Goal: Use online tool/utility: Utilize a website feature to perform a specific function

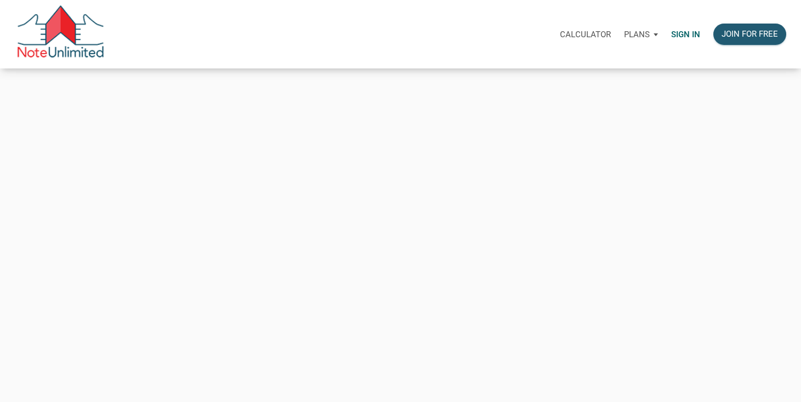
type input "[EMAIL_ADDRESS][DOMAIN_NAME]"
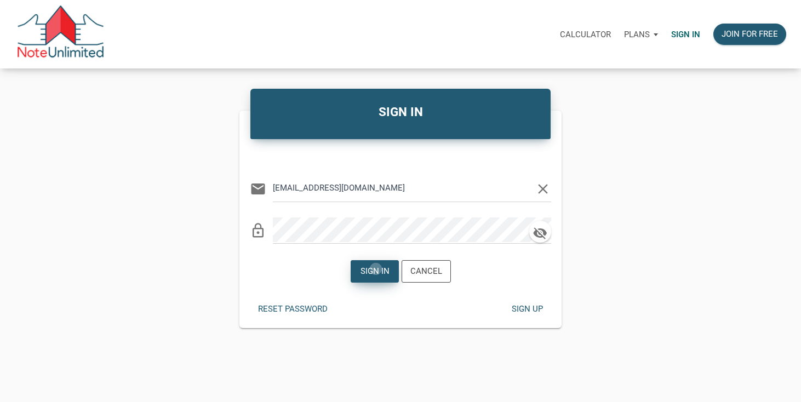
click at [376, 269] on div "Sign in" at bounding box center [374, 271] width 29 height 13
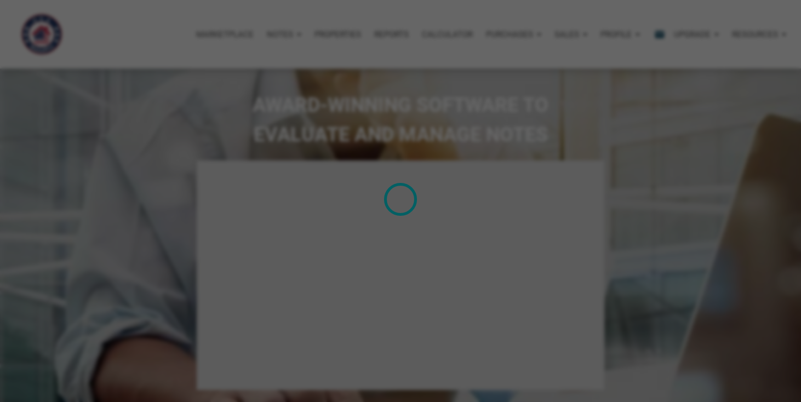
type input "Introduction to new features"
select select
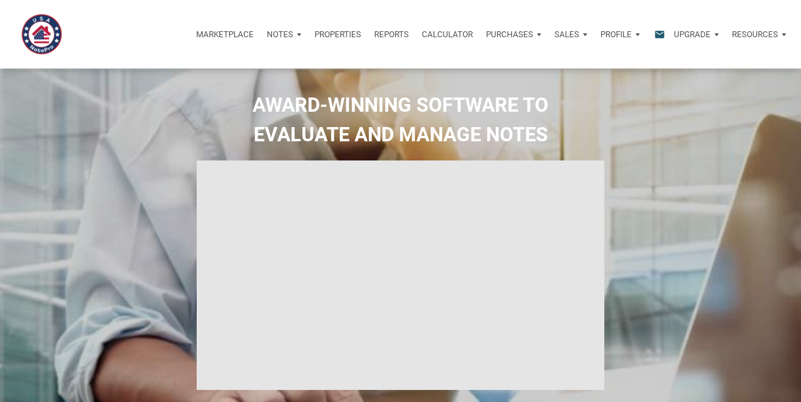
click at [446, 36] on p "Calculator" at bounding box center [447, 35] width 51 height 10
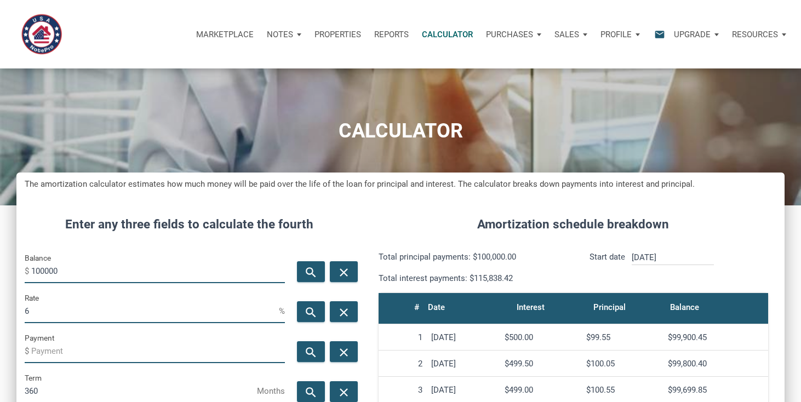
scroll to position [532, 768]
click at [113, 274] on input "100000" at bounding box center [158, 271] width 254 height 25
type input "4"
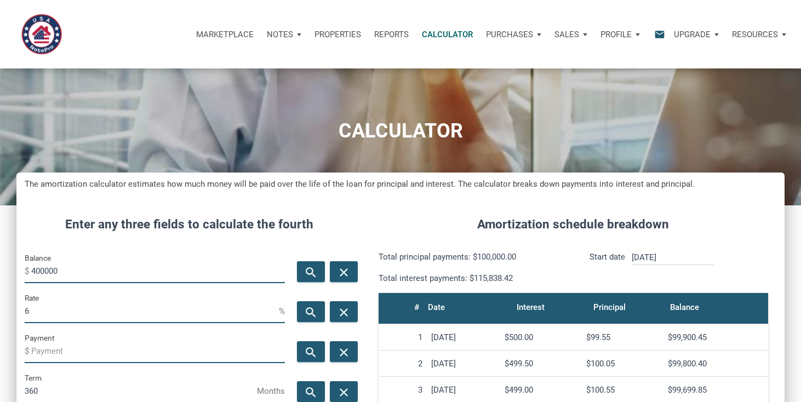
type input "400000"
click at [37, 315] on input "6" at bounding box center [152, 311] width 254 height 25
type input "8"
click at [316, 355] on icon "search" at bounding box center [311, 352] width 13 height 14
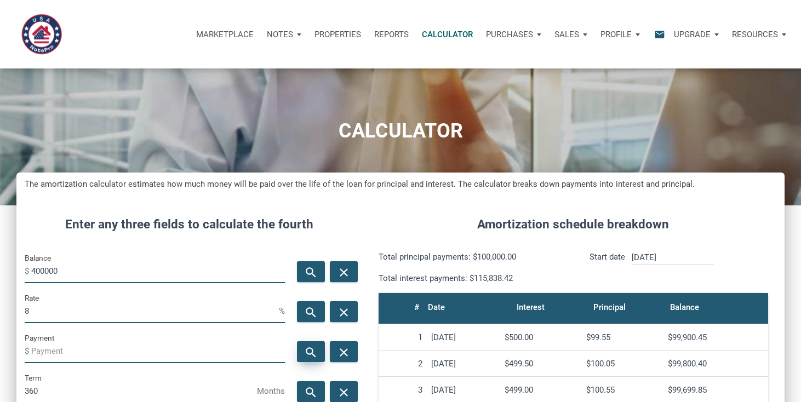
type input "-2935.06"
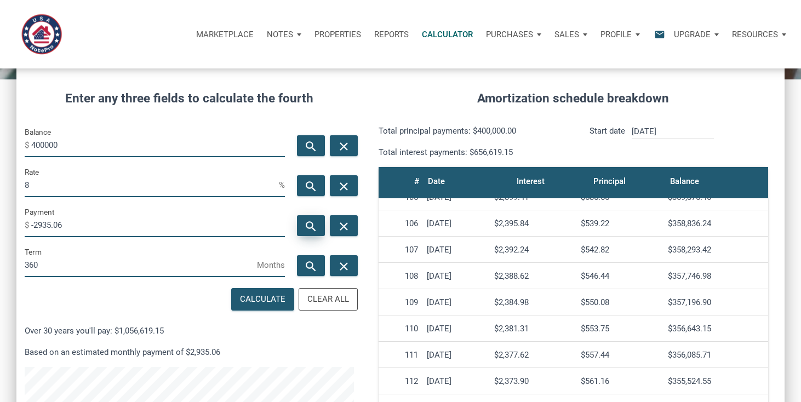
scroll to position [2765, 0]
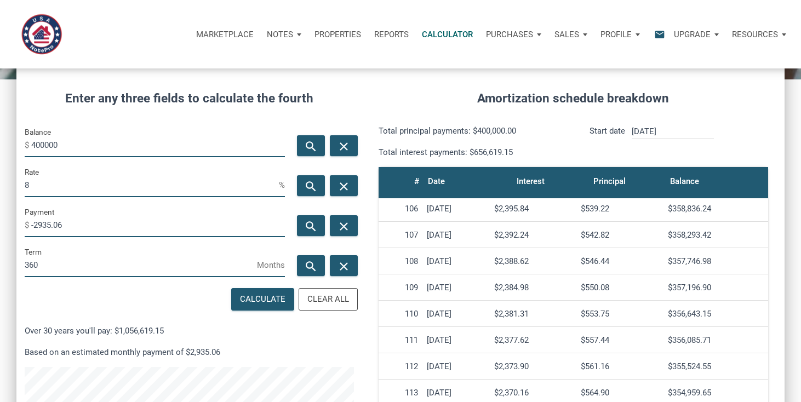
drag, startPoint x: 721, startPoint y: 310, endPoint x: 398, endPoint y: 313, distance: 322.8
click at [398, 313] on tr "110 [DATE] $2,381.31 $553.75 $356,643.15" at bounding box center [574, 314] width 390 height 26
copy tr "110 [DATE] $2,381.31 $553.75 $356,643.15"
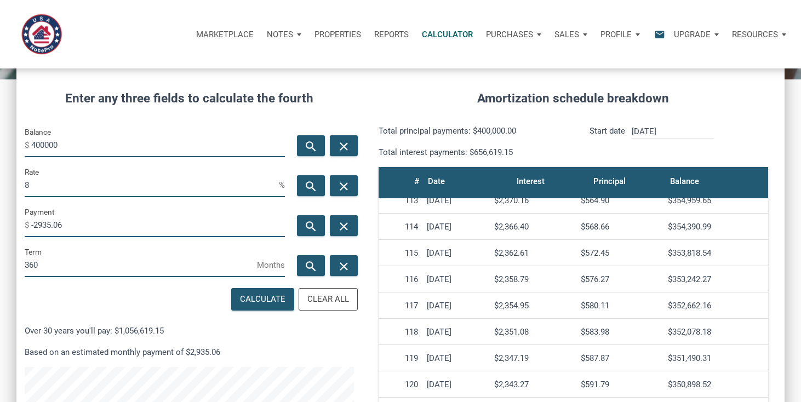
scroll to position [2936, 0]
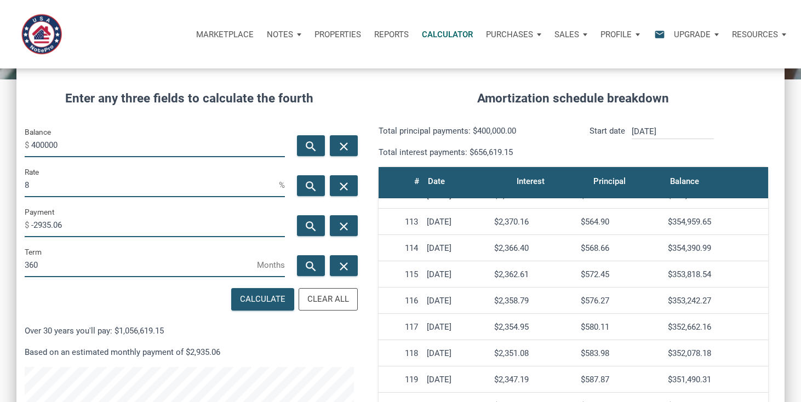
click at [685, 275] on div "$353,818.54" at bounding box center [716, 275] width 96 height 10
drag, startPoint x: 722, startPoint y: 274, endPoint x: 397, endPoint y: 272, distance: 325.0
click at [397, 272] on tr "115 [DATE] $2,362.61 $572.45 $353,818.54" at bounding box center [574, 274] width 390 height 26
copy tr "115 [DATE] $2,362.61 $572.45 $353,818.54"
drag, startPoint x: 25, startPoint y: 145, endPoint x: 150, endPoint y: 261, distance: 170.6
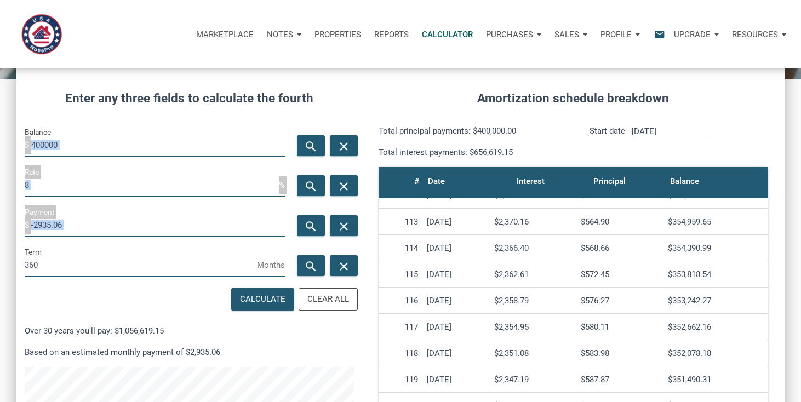
click at [150, 261] on form "Balance $ 400000 search close Rate 8 % search close Payment $ -2935.06 search c…" at bounding box center [189, 352] width 329 height 453
copy form "$ search close Rate % search close Payment $ search close"
click at [106, 78] on div "Enter any three fields to calculate the fourth Balance $ 400000 search close Ra…" at bounding box center [189, 325] width 346 height 505
click at [28, 144] on span "$" at bounding box center [28, 145] width 7 height 18
drag, startPoint x: 67, startPoint y: 229, endPoint x: 32, endPoint y: 227, distance: 35.7
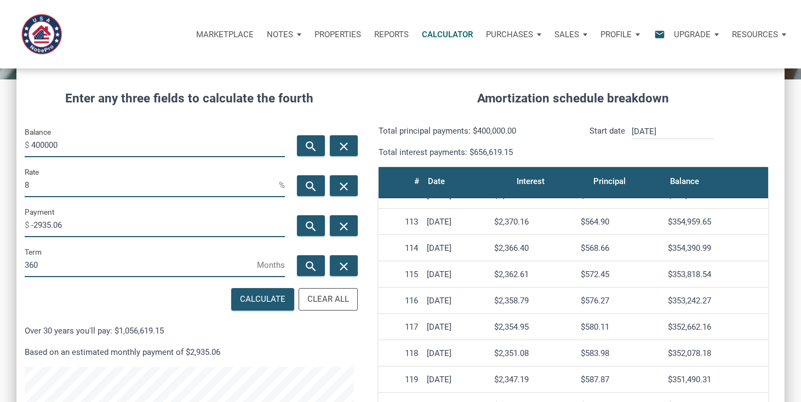
click at [32, 227] on input "-2935.06" at bounding box center [158, 225] width 254 height 25
click at [55, 189] on input "8" at bounding box center [152, 185] width 254 height 25
drag, startPoint x: 66, startPoint y: 224, endPoint x: 38, endPoint y: 224, distance: 28.0
click at [38, 224] on input "-2935.06" at bounding box center [158, 225] width 254 height 25
drag, startPoint x: 36, startPoint y: 224, endPoint x: 76, endPoint y: 224, distance: 40.0
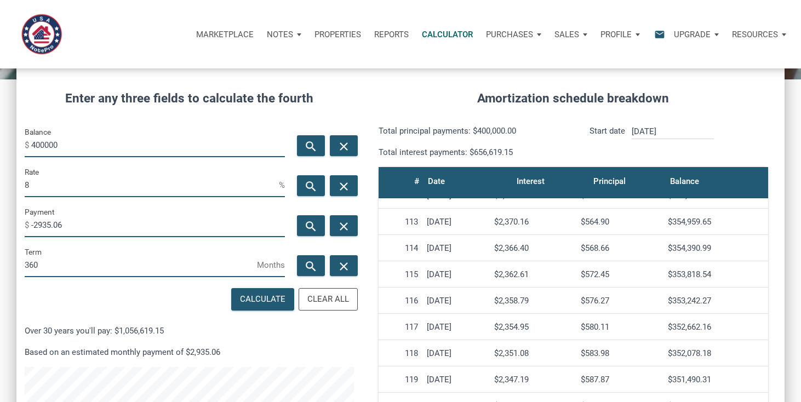
click at [76, 225] on input "-2935.06" at bounding box center [158, 225] width 254 height 25
click at [114, 144] on input "400000" at bounding box center [158, 145] width 254 height 25
type input "230000"
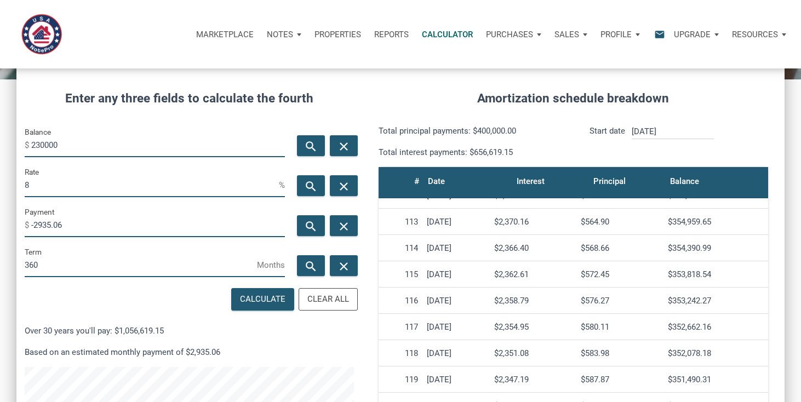
click at [156, 186] on input "8" at bounding box center [152, 185] width 254 height 25
type input "2.5"
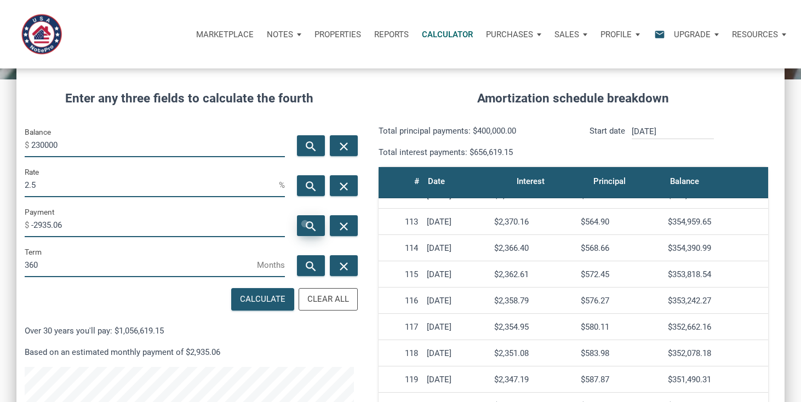
click at [305, 224] on icon "search" at bounding box center [311, 226] width 13 height 14
click at [76, 230] on input "-908.78" at bounding box center [158, 225] width 254 height 25
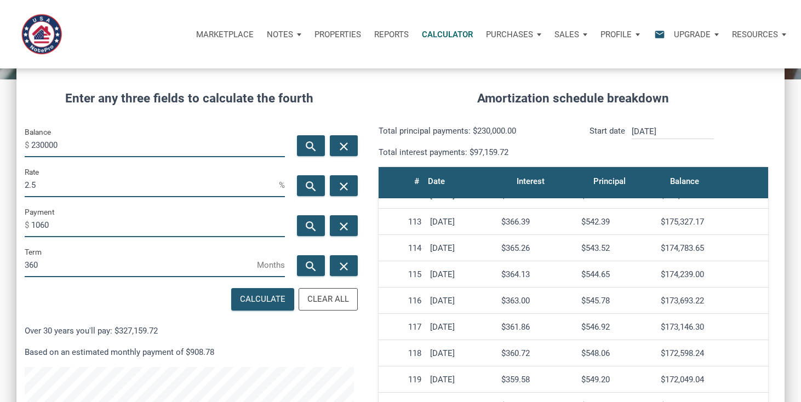
type input "-1060"
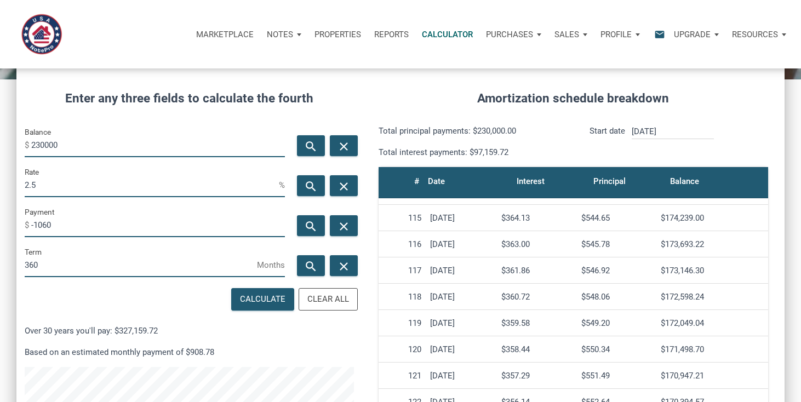
drag, startPoint x: 714, startPoint y: 351, endPoint x: 664, endPoint y: 351, distance: 50.4
click at [664, 351] on div "$171,498.70" at bounding box center [712, 350] width 103 height 10
copy div "$171,498.70"
click at [69, 149] on input "230000" at bounding box center [158, 145] width 254 height 25
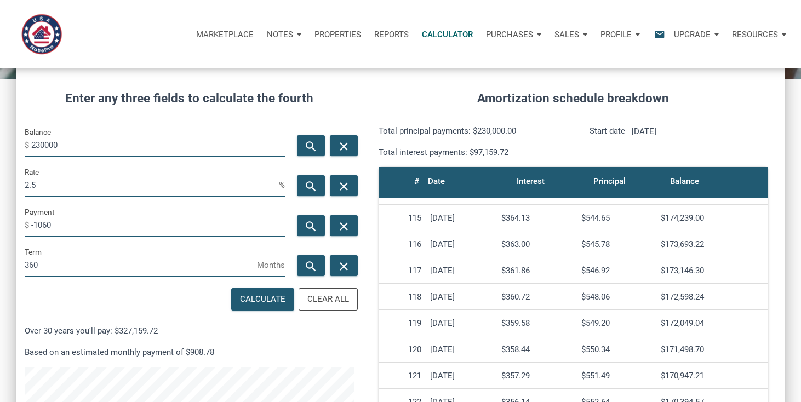
click at [69, 149] on input "230000" at bounding box center [158, 145] width 254 height 25
type input "400000"
click at [52, 184] on input "2.5" at bounding box center [152, 185] width 254 height 25
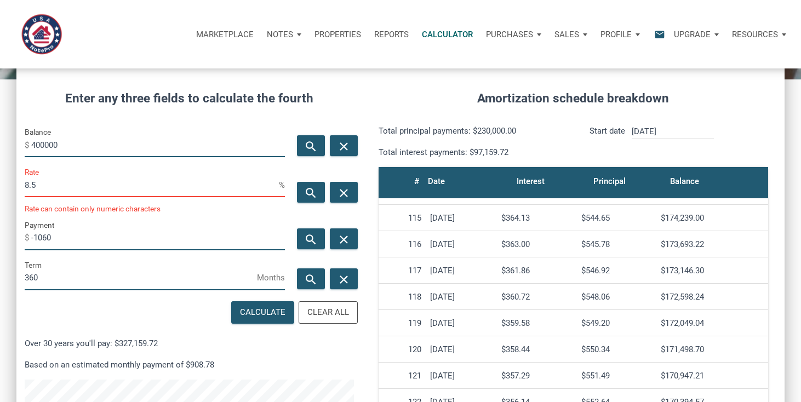
scroll to position [547521, 547285]
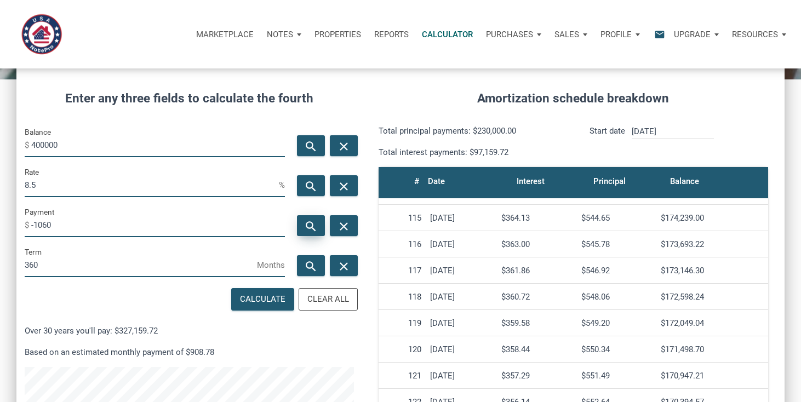
type input "8.5"
click at [313, 219] on div "search" at bounding box center [311, 225] width 28 height 21
type input "-3075.65"
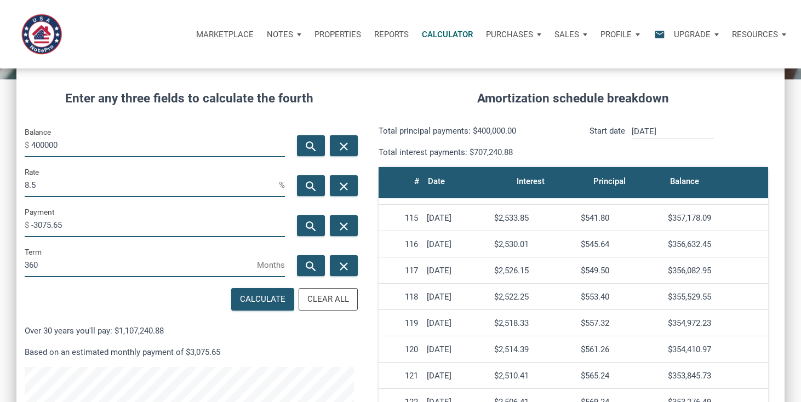
drag, startPoint x: 34, startPoint y: 224, endPoint x: 69, endPoint y: 220, distance: 34.8
click at [70, 220] on input "-3075.65" at bounding box center [158, 225] width 254 height 25
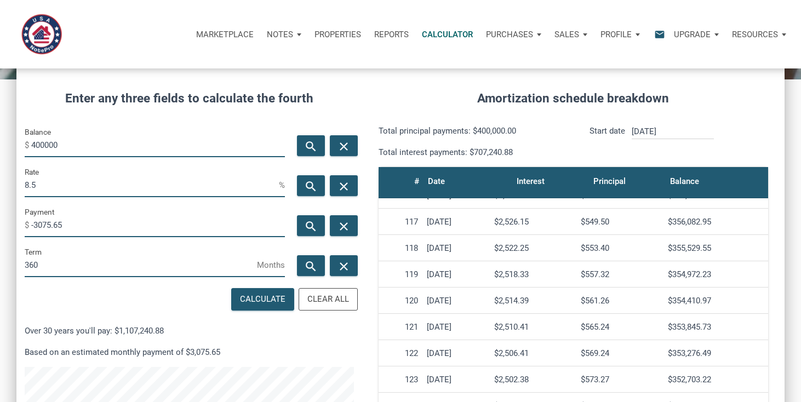
scroll to position [3041, 0]
click at [678, 276] on div "$354,972.23" at bounding box center [716, 275] width 96 height 10
copy div "354,972.23"
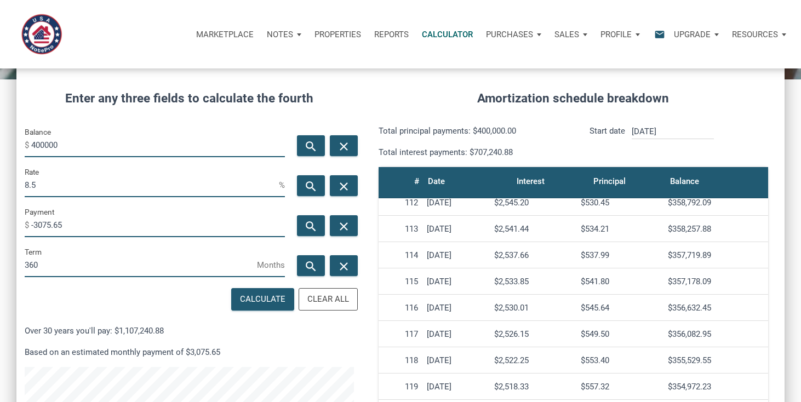
scroll to position [2927, 0]
drag, startPoint x: 669, startPoint y: 282, endPoint x: 735, endPoint y: 283, distance: 65.8
click at [735, 284] on div "$357,178.09" at bounding box center [716, 284] width 96 height 10
copy div "$357,178.09"
click at [95, 150] on input "400000" at bounding box center [158, 145] width 254 height 25
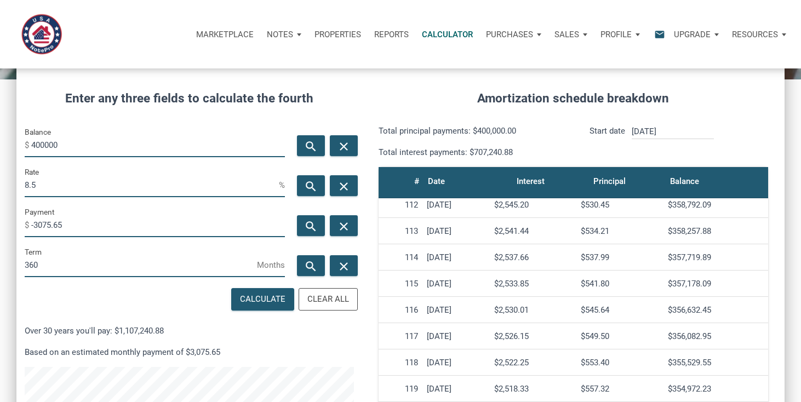
click at [95, 150] on input "400000" at bounding box center [158, 145] width 254 height 25
type input "650000"
click at [84, 181] on input "8.5" at bounding box center [152, 185] width 254 height 25
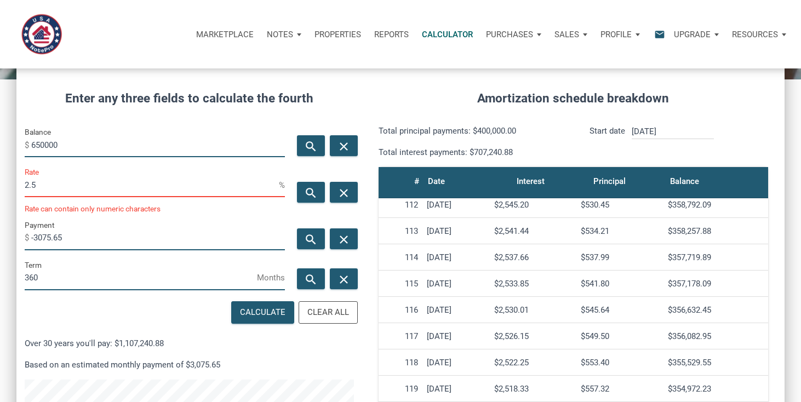
scroll to position [547521, 547285]
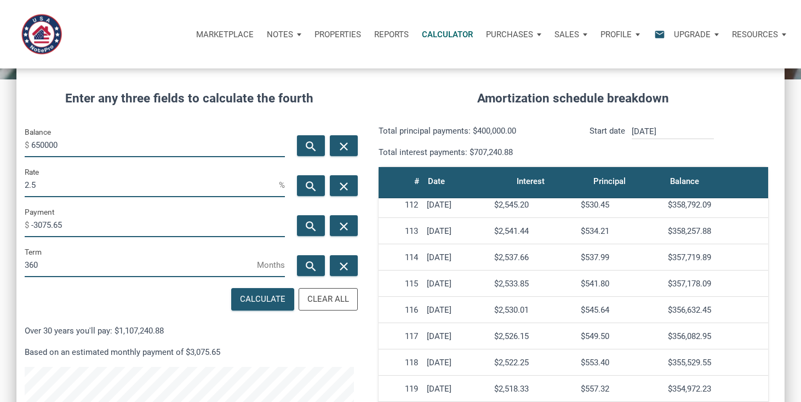
type input "2.5"
click at [79, 227] on input "-3075.65" at bounding box center [158, 225] width 254 height 25
type input "-2995"
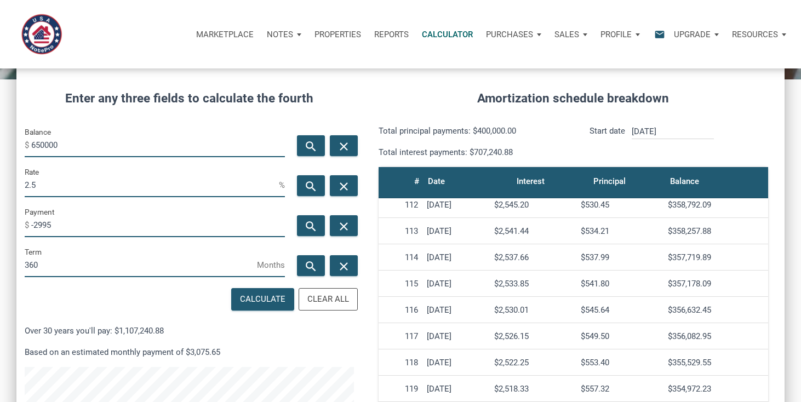
click at [47, 264] on input "360" at bounding box center [141, 265] width 232 height 25
click at [306, 266] on icon "search" at bounding box center [311, 266] width 13 height 14
type input "290"
click at [659, 132] on input "[DATE]" at bounding box center [673, 131] width 82 height 15
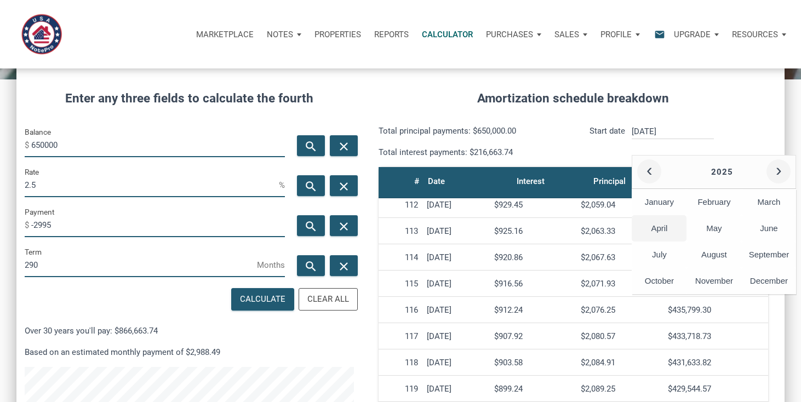
click at [662, 228] on div "April" at bounding box center [659, 228] width 55 height 26
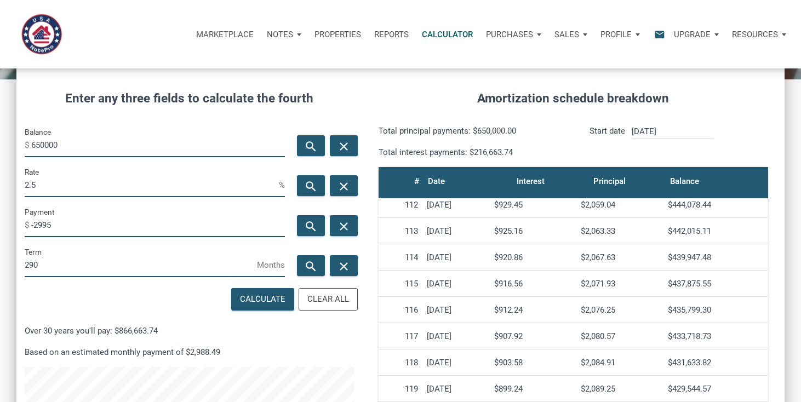
click at [676, 127] on input "[DATE]" at bounding box center [673, 131] width 82 height 15
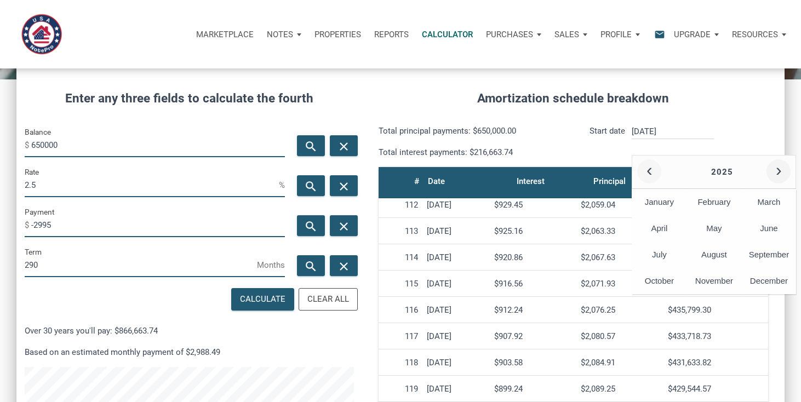
click at [654, 167] on button "‹" at bounding box center [649, 171] width 24 height 24
click at [779, 170] on button "›" at bounding box center [779, 171] width 24 height 24
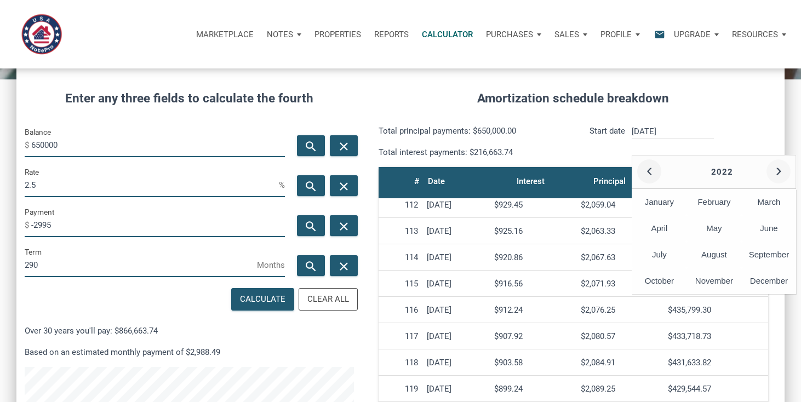
click at [779, 170] on button "›" at bounding box center [779, 171] width 24 height 24
click at [668, 227] on div "April" at bounding box center [659, 228] width 55 height 26
type input "[DATE]"
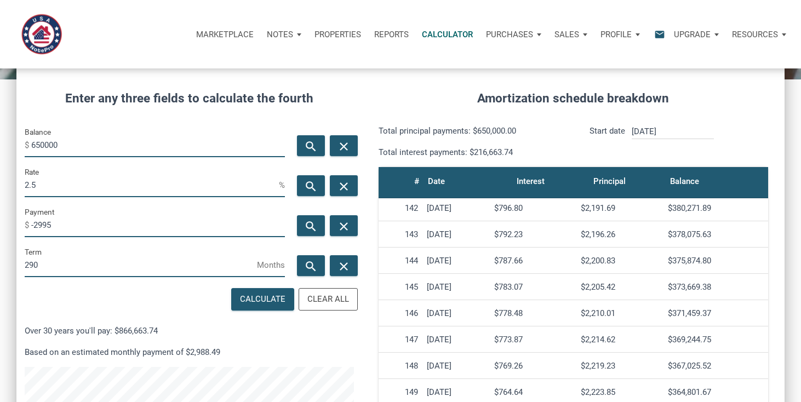
scroll to position [3714, 0]
drag, startPoint x: 669, startPoint y: 286, endPoint x: 725, endPoint y: 284, distance: 55.9
click at [726, 286] on div "$373,669.38" at bounding box center [716, 287] width 96 height 10
copy div "$373,669.38"
